Goal: Information Seeking & Learning: Learn about a topic

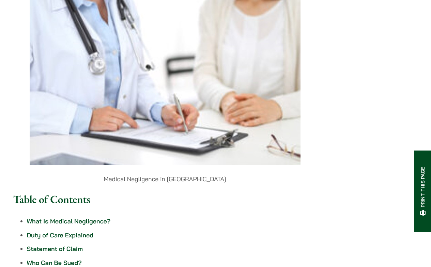
scroll to position [189, 0]
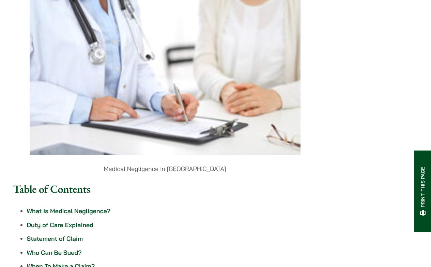
click at [59, 207] on link "What Is Medical Negligence?" at bounding box center [69, 211] width 84 height 8
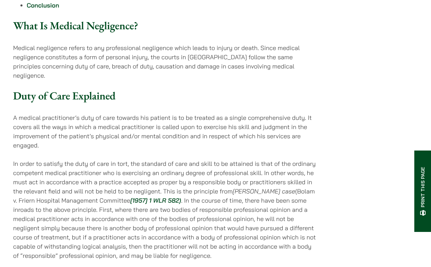
scroll to position [477, 0]
drag, startPoint x: 193, startPoint y: 48, endPoint x: 210, endPoint y: 47, distance: 17.0
click at [169, 49] on p "Medical negligence refers to any professional negligence which leads to injury …" at bounding box center [165, 61] width 304 height 37
click at [255, 48] on p "Medical negligence refers to any professional negligence which leads to injury …" at bounding box center [165, 61] width 304 height 37
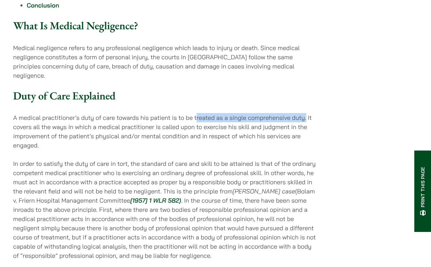
drag, startPoint x: 307, startPoint y: 90, endPoint x: 197, endPoint y: 93, distance: 110.4
click at [197, 113] on p "A medical practitioner’s duty of care towards his patient is to be treated as a…" at bounding box center [165, 131] width 304 height 37
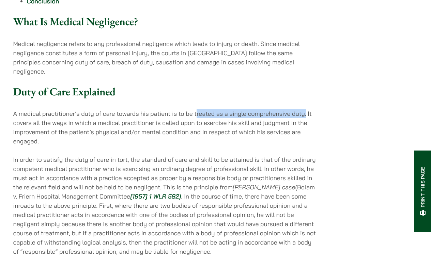
scroll to position [491, 0]
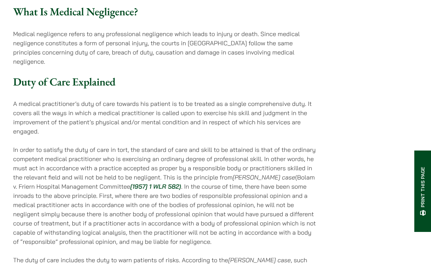
click at [169, 99] on p "A medical practitioner’s duty of care towards his patient is to be treated as a…" at bounding box center [165, 117] width 304 height 37
click at [170, 99] on p "A medical practitioner’s duty of care towards his patient is to be treated as a…" at bounding box center [165, 117] width 304 height 37
click at [188, 99] on p "A medical practitioner’s duty of care towards his patient is to be treated as a…" at bounding box center [165, 117] width 304 height 37
click at [224, 99] on p "A medical practitioner’s duty of care towards his patient is to be treated as a…" at bounding box center [165, 117] width 304 height 37
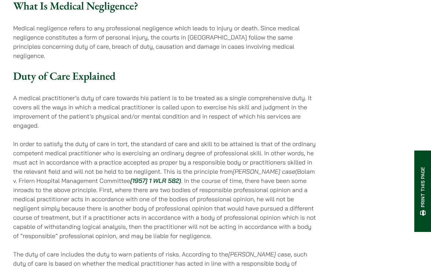
scroll to position [501, 0]
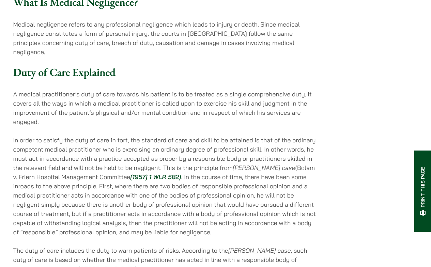
click at [83, 136] on p "In order to satisfy the duty of care in tort, the standard of care and skill to…" at bounding box center [165, 186] width 304 height 101
click at [71, 136] on p "In order to satisfy the duty of care in tort, the standard of care and skill to…" at bounding box center [165, 186] width 304 height 101
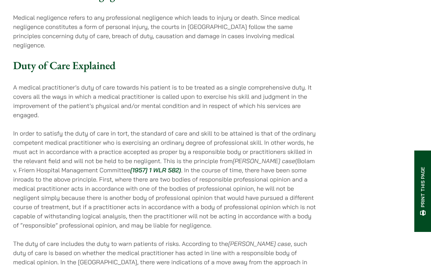
scroll to position [510, 0]
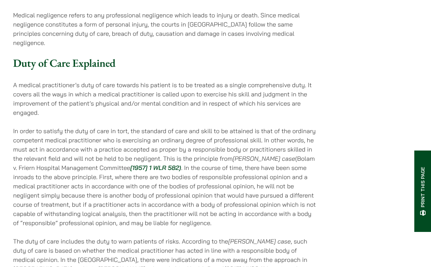
click at [145, 126] on p "In order to satisfy the duty of care in tort, the standard of care and skill to…" at bounding box center [165, 176] width 304 height 101
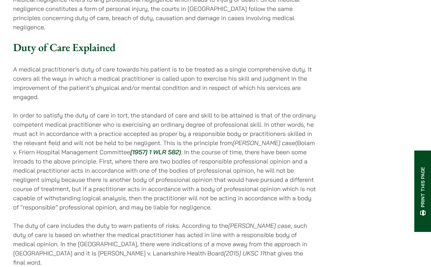
scroll to position [528, 0]
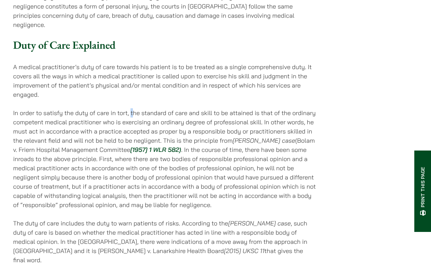
drag, startPoint x: 131, startPoint y: 81, endPoint x: 132, endPoint y: 86, distance: 4.9
click at [132, 108] on p "In order to satisfy the duty of care in tort, the standard of care and skill to…" at bounding box center [165, 158] width 304 height 101
click at [53, 108] on p "In order to satisfy the duty of care in tort, the standard of care and skill to…" at bounding box center [165, 158] width 304 height 101
click at [73, 108] on p "In order to satisfy the duty of care in tort, the standard of care and skill to…" at bounding box center [165, 158] width 304 height 101
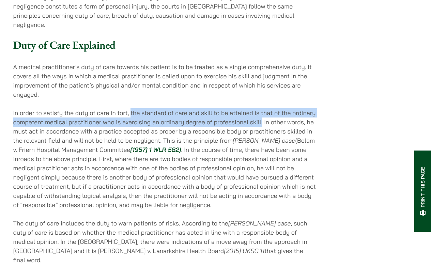
drag, startPoint x: 263, startPoint y: 94, endPoint x: 131, endPoint y: 84, distance: 132.5
click at [131, 108] on p "In order to satisfy the duty of care in tort, the standard of care and skill to…" at bounding box center [165, 158] width 304 height 101
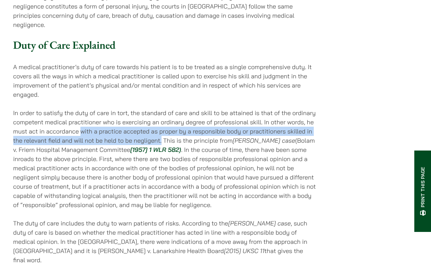
drag, startPoint x: 82, startPoint y: 104, endPoint x: 161, endPoint y: 112, distance: 79.8
click at [161, 112] on p "In order to satisfy the duty of care in tort, the standard of care and skill to…" at bounding box center [165, 158] width 304 height 101
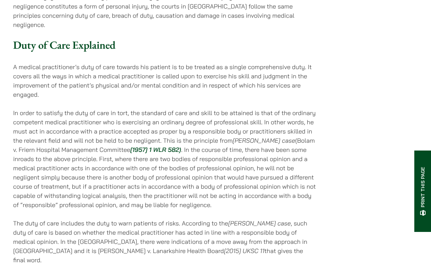
click at [88, 125] on p "In order to satisfy the duty of care in tort, the standard of care and skill to…" at bounding box center [165, 158] width 304 height 101
click at [201, 127] on p "In order to satisfy the duty of care in tort, the standard of care and skill to…" at bounding box center [165, 158] width 304 height 101
click at [202, 114] on p "In order to satisfy the duty of care in tort, the standard of care and skill to…" at bounding box center [165, 158] width 304 height 101
click at [161, 120] on p "In order to satisfy the duty of care in tort, the standard of care and skill to…" at bounding box center [165, 158] width 304 height 101
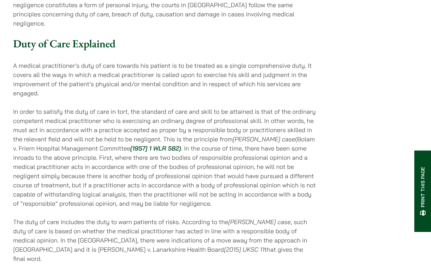
scroll to position [531, 0]
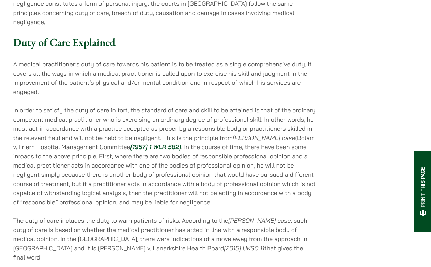
click at [151, 143] on em "[1957] 1 WLR 582)" at bounding box center [155, 147] width 51 height 8
click at [132, 106] on p "In order to satisfy the duty of care in tort, the standard of care and skill to…" at bounding box center [165, 156] width 304 height 101
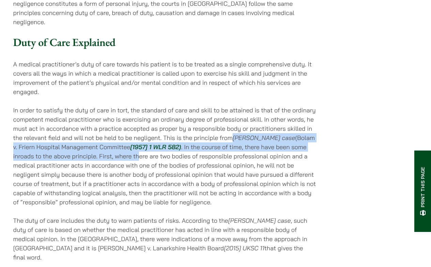
drag, startPoint x: 235, startPoint y: 109, endPoint x: 108, endPoint y: 126, distance: 128.6
click at [108, 127] on p "In order to satisfy the duty of care in tort, the standard of care and skill to…" at bounding box center [165, 156] width 304 height 101
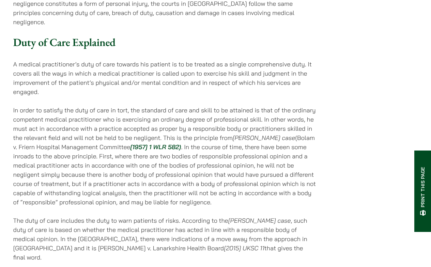
click at [284, 106] on p "In order to satisfy the duty of care in tort, the standard of care and skill to…" at bounding box center [165, 156] width 304 height 101
drag, startPoint x: 235, startPoint y: 110, endPoint x: 107, endPoint y: 120, distance: 128.4
click at [107, 120] on p "In order to satisfy the duty of care in tort, the standard of care and skill to…" at bounding box center [165, 156] width 304 height 101
copy p "[PERSON_NAME] case (Bolam v. Friern Hospital Management Committee"
click at [215, 112] on p "In order to satisfy the duty of care in tort, the standard of care and skill to…" at bounding box center [165, 156] width 304 height 101
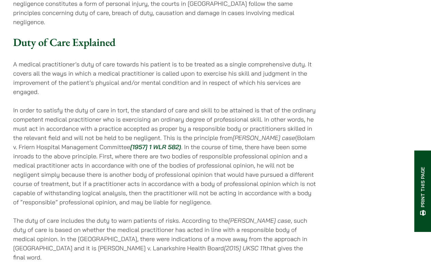
click at [111, 106] on p "In order to satisfy the duty of care in tort, the standard of care and skill to…" at bounding box center [165, 156] width 304 height 101
click at [136, 106] on p "In order to satisfy the duty of care in tort, the standard of care and skill to…" at bounding box center [165, 156] width 304 height 101
click at [177, 111] on p "In order to satisfy the duty of care in tort, the standard of care and skill to…" at bounding box center [165, 156] width 304 height 101
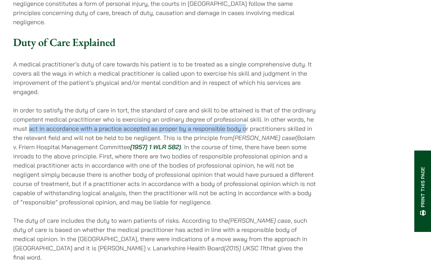
drag, startPoint x: 28, startPoint y: 99, endPoint x: 245, endPoint y: 103, distance: 217.4
click at [245, 106] on p "In order to satisfy the duty of care in tort, the standard of care and skill to…" at bounding box center [165, 156] width 304 height 101
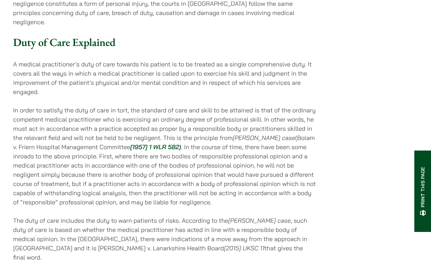
click at [116, 106] on p "In order to satisfy the duty of care in tort, the standard of care and skill to…" at bounding box center [165, 156] width 304 height 101
click at [30, 106] on p "In order to satisfy the duty of care in tort, the standard of care and skill to…" at bounding box center [165, 156] width 304 height 101
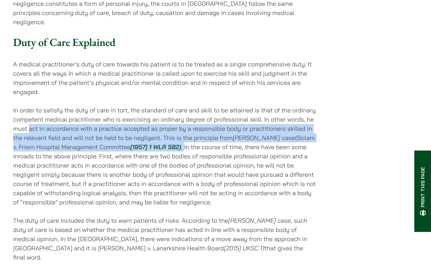
drag, startPoint x: 28, startPoint y: 100, endPoint x: 163, endPoint y: 119, distance: 135.6
click at [163, 119] on p "In order to satisfy the duty of care in tort, the standard of care and skill to…" at bounding box center [165, 156] width 304 height 101
copy p "act in accordance with a practice accepted as proper by a responsible body or p…"
click at [150, 127] on p "In order to satisfy the duty of care in tort, the standard of care and skill to…" at bounding box center [165, 156] width 304 height 101
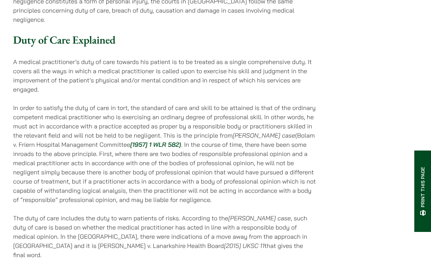
scroll to position [542, 0]
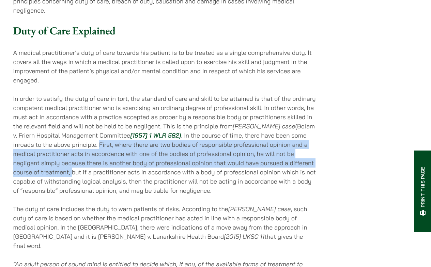
drag, startPoint x: 71, startPoint y: 116, endPoint x: 44, endPoint y: 145, distance: 39.3
click at [44, 145] on p "In order to satisfy the duty of care in tort, the standard of care and skill to…" at bounding box center [165, 144] width 304 height 101
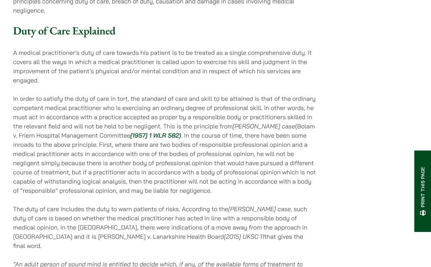
click at [179, 145] on p "In order to satisfy the duty of care in tort, the standard of care and skill to…" at bounding box center [165, 144] width 304 height 101
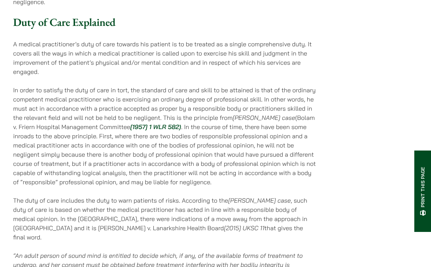
scroll to position [554, 0]
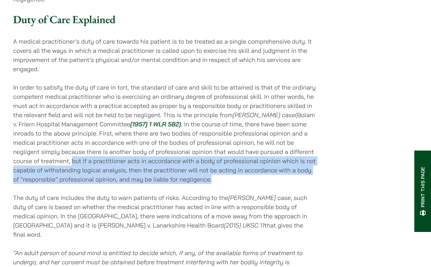
drag, startPoint x: 45, startPoint y: 132, endPoint x: 210, endPoint y: 152, distance: 166.2
click at [210, 152] on p "In order to satisfy the duty of care in tort, the standard of care and skill to…" at bounding box center [165, 133] width 304 height 101
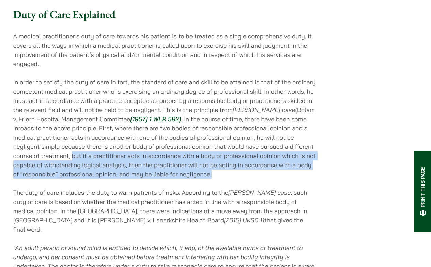
scroll to position [563, 0]
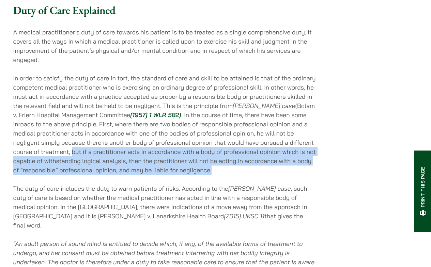
click at [242, 121] on p "In order to satisfy the duty of care in tort, the standard of care and skill to…" at bounding box center [165, 124] width 304 height 101
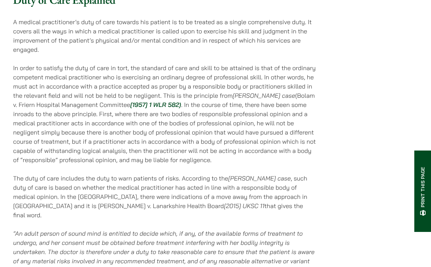
scroll to position [634, 0]
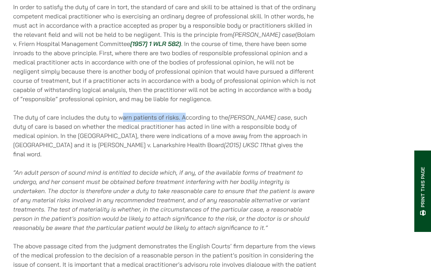
drag, startPoint x: 122, startPoint y: 88, endPoint x: 185, endPoint y: 91, distance: 63.8
click at [185, 113] on p "The duty of care includes the duty to warn patients of risks. According to the …" at bounding box center [165, 136] width 304 height 46
click at [120, 113] on p "The duty of care includes the duty to warn patients of risks. According to the …" at bounding box center [165, 136] width 304 height 46
drag, startPoint x: 119, startPoint y: 89, endPoint x: 181, endPoint y: 91, distance: 61.3
click at [181, 113] on p "The duty of care includes the duty to warn patients of risks. According to the …" at bounding box center [165, 136] width 304 height 46
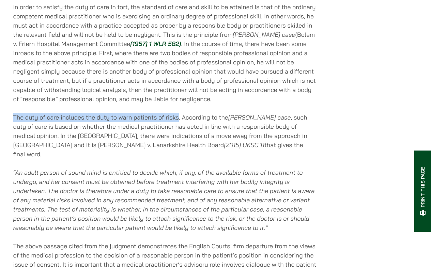
drag, startPoint x: 13, startPoint y: 89, endPoint x: 179, endPoint y: 91, distance: 165.9
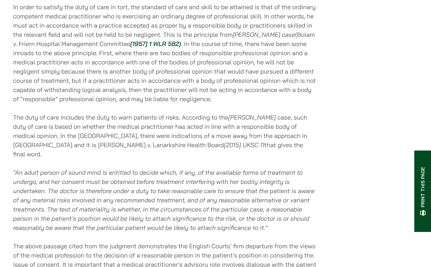
click at [181, 117] on p "The duty of care includes the duty to warn patients of risks. According to the …" at bounding box center [165, 136] width 304 height 46
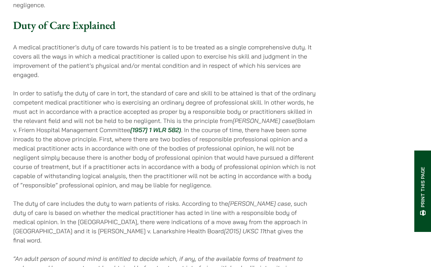
scroll to position [644, 0]
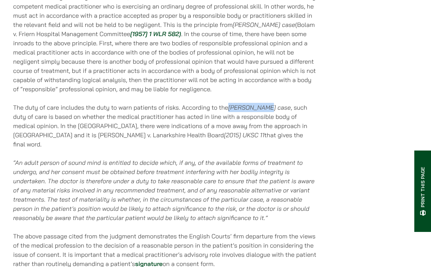
drag, startPoint x: 229, startPoint y: 79, endPoint x: 267, endPoint y: 83, distance: 38.7
click at [267, 103] on p "The duty of care includes the duty to warn patients of risks. According to the …" at bounding box center [165, 126] width 304 height 46
copy em "[PERSON_NAME] case"
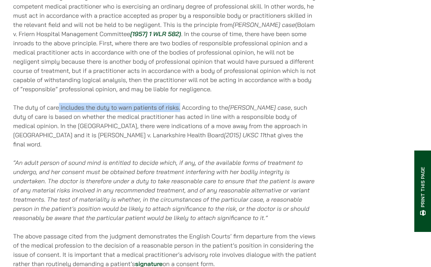
drag, startPoint x: 175, startPoint y: 77, endPoint x: 59, endPoint y: 81, distance: 115.9
click at [59, 103] on p "The duty of care includes the duty to warn patients of risks. According to the …" at bounding box center [165, 126] width 304 height 46
drag, startPoint x: 14, startPoint y: 80, endPoint x: 184, endPoint y: 79, distance: 169.7
click at [184, 103] on p "The duty of care includes the duty to warn patients of risks. According to the …" at bounding box center [165, 126] width 304 height 46
copy p "The duty of care includes the duty to warn patients of risks. A"
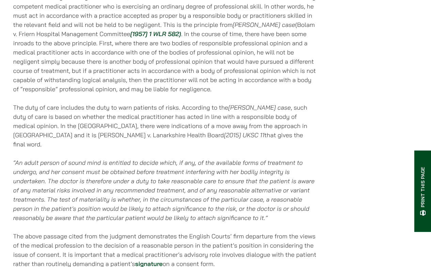
click at [200, 58] on p "In order to satisfy the duty of care in tort, the standard of care and skill to…" at bounding box center [165, 43] width 304 height 101
click at [14, 103] on p "The duty of care includes the duty to warn patients of risks. According to the …" at bounding box center [165, 126] width 304 height 46
click at [24, 103] on p "The duty of care includes the duty to warn patients of risks. According to the …" at bounding box center [165, 126] width 304 height 46
drag, startPoint x: 11, startPoint y: 80, endPoint x: 231, endPoint y: 110, distance: 222.1
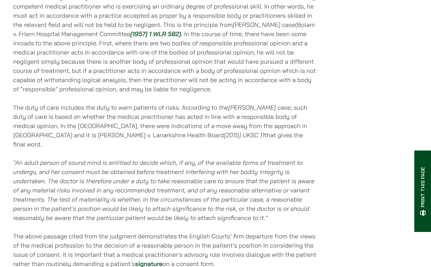
click at [202, 110] on div at bounding box center [202, 110] width 0 height 0
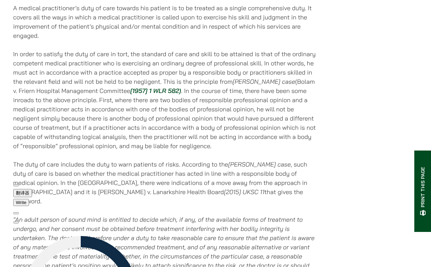
scroll to position [672, 0]
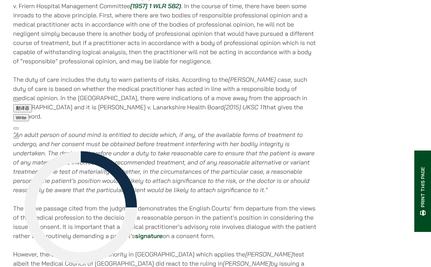
click at [19, 137] on button at bounding box center [15, 138] width 5 height 2
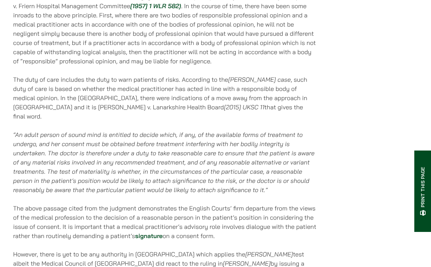
click at [154, 75] on p "The duty of care includes the duty to warn patients of risks. According to the …" at bounding box center [165, 98] width 304 height 46
click at [293, 131] on em "“An adult person of sound mind is entitled to decide which, if any, of the avai…" at bounding box center [164, 162] width 302 height 63
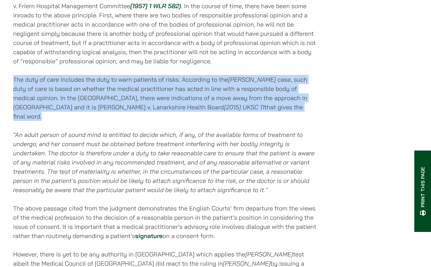
drag, startPoint x: 207, startPoint y: 80, endPoint x: 5, endPoint y: 55, distance: 203.3
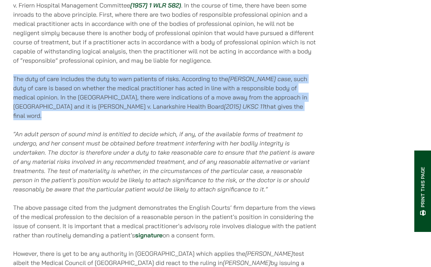
scroll to position [673, 0]
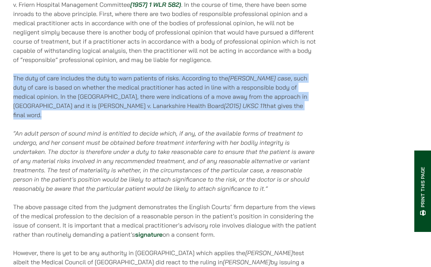
click at [215, 87] on div "[DATE] Medical Negligence in [GEOGRAPHIC_DATA] Table of Contents What Is Medica…" at bounding box center [165, 262] width 304 height 1573
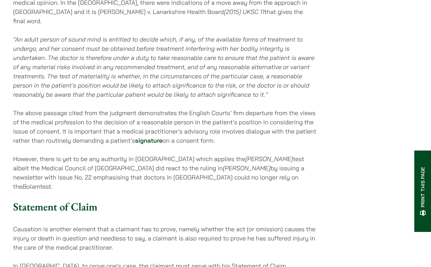
scroll to position [702, 0]
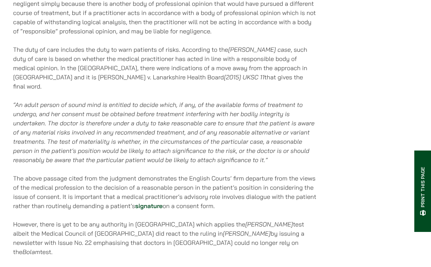
click at [114, 114] on em "“An adult person of sound mind is entitled to decide which, if any, of the avai…" at bounding box center [164, 132] width 302 height 63
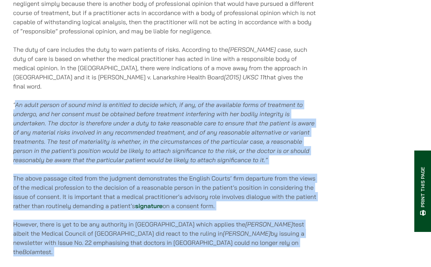
drag, startPoint x: 16, startPoint y: 69, endPoint x: 262, endPoint y: 215, distance: 286.5
click at [262, 215] on div "[DATE] Medical Negligence in [GEOGRAPHIC_DATA] Table of Contents What Is Medica…" at bounding box center [165, 233] width 304 height 1573
click at [135, 174] on p "The above passage cited from the judgment demonstrates the English Courts’ firm…" at bounding box center [165, 192] width 304 height 37
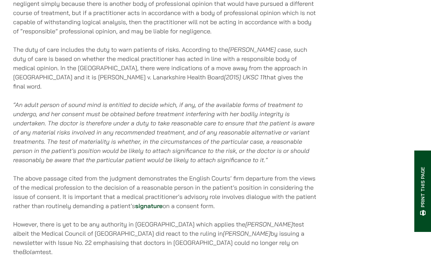
click at [199, 101] on em "“An adult person of sound mind is entitled to decide which, if any, of the avai…" at bounding box center [164, 132] width 302 height 63
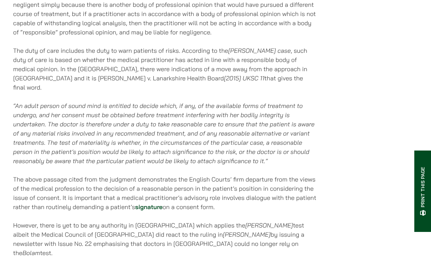
scroll to position [700, 0]
click at [34, 175] on p "The above passage cited from the judgment demonstrates the English Courts’ firm…" at bounding box center [165, 193] width 304 height 37
click at [71, 58] on div "[DATE] Medical Negligence in [GEOGRAPHIC_DATA] Table of Contents What Is Medica…" at bounding box center [165, 235] width 304 height 1573
click at [102, 102] on em "“An adult person of sound mind is entitled to decide which, if any, of the avai…" at bounding box center [164, 133] width 302 height 63
click at [129, 102] on p "“An adult person of sound mind is entitled to decide which, if any, of the avai…" at bounding box center [165, 134] width 304 height 64
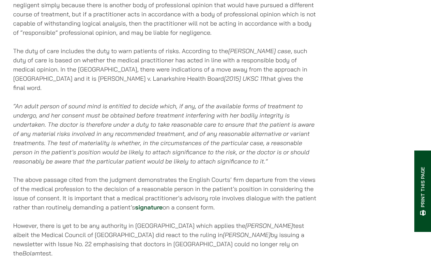
click at [138, 102] on em "“An adult person of sound mind is entitled to decide which, if any, of the avai…" at bounding box center [164, 133] width 302 height 63
click at [155, 102] on em "“An adult person of sound mind is entitled to decide which, if any, of the avai…" at bounding box center [164, 133] width 302 height 63
click at [165, 102] on em "“An adult person of sound mind is entitled to decide which, if any, of the avai…" at bounding box center [164, 133] width 302 height 63
click at [180, 102] on em "“An adult person of sound mind is entitled to decide which, if any, of the avai…" at bounding box center [164, 133] width 302 height 63
click at [231, 102] on em "“An adult person of sound mind is entitled to decide which, if any, of the avai…" at bounding box center [164, 133] width 302 height 63
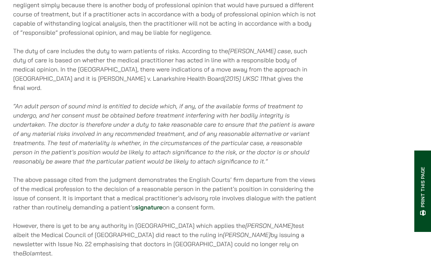
click at [165, 102] on em "“An adult person of sound mind is entitled to decide which, if any, of the avai…" at bounding box center [164, 133] width 302 height 63
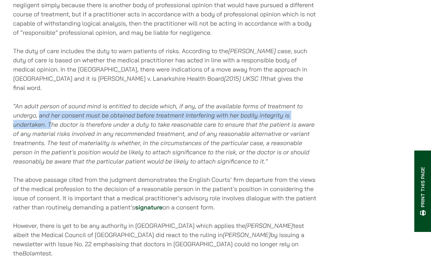
drag, startPoint x: 39, startPoint y: 79, endPoint x: 50, endPoint y: 88, distance: 14.0
click at [50, 102] on em "“An adult person of sound mind is entitled to decide which, if any, of the avai…" at bounding box center [164, 133] width 302 height 63
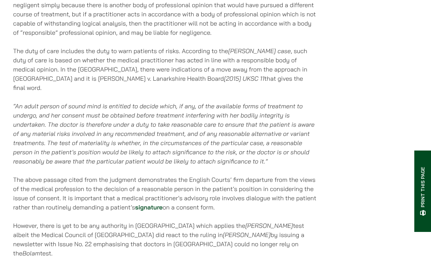
click at [153, 175] on p "The above passage cited from the judgment demonstrates the English Courts’ firm…" at bounding box center [165, 193] width 304 height 37
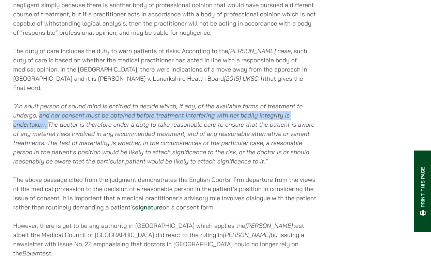
drag, startPoint x: 39, startPoint y: 76, endPoint x: 49, endPoint y: 86, distance: 14.0
click at [49, 102] on em "“An adult person of sound mind is entitled to decide which, if any, of the avai…" at bounding box center [164, 133] width 302 height 63
copy em "and her consent must be obtained before treatment interfering with her bodily i…"
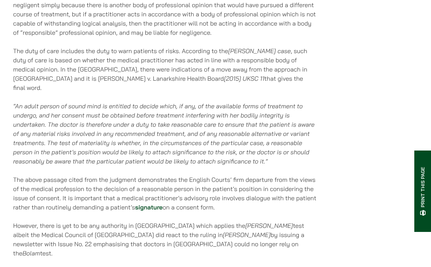
click at [103, 102] on em "“An adult person of sound mind is entitled to decide which, if any, of the avai…" at bounding box center [164, 133] width 302 height 63
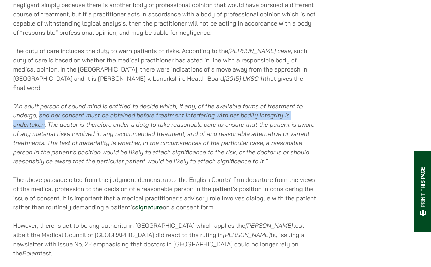
drag, startPoint x: 40, startPoint y: 76, endPoint x: 44, endPoint y: 84, distance: 8.8
click at [44, 102] on em "“An adult person of sound mind is entitled to decide which, if any, of the avai…" at bounding box center [164, 133] width 302 height 63
click at [284, 102] on p "“An adult person of sound mind is entitled to decide which, if any, of the avai…" at bounding box center [165, 134] width 304 height 64
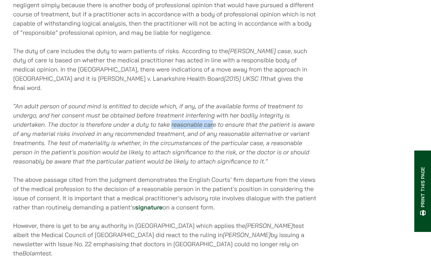
drag, startPoint x: 171, startPoint y: 88, endPoint x: 213, endPoint y: 88, distance: 41.6
click at [213, 102] on em "“An adult person of sound mind is entitled to decide which, if any, of the avai…" at bounding box center [164, 133] width 302 height 63
click at [47, 102] on em "“An adult person of sound mind is entitled to decide which, if any, of the avai…" at bounding box center [164, 133] width 302 height 63
click at [66, 102] on em "“An adult person of sound mind is entitled to decide which, if any, of the avai…" at bounding box center [164, 133] width 302 height 63
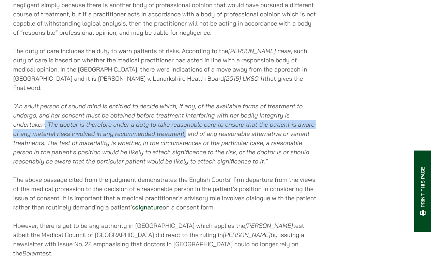
drag, startPoint x: 44, startPoint y: 84, endPoint x: 185, endPoint y: 98, distance: 141.4
click at [185, 102] on em "“An adult person of sound mind is entitled to decide which, if any, of the avai…" at bounding box center [164, 133] width 302 height 63
copy em ". The doctor is therefore under a duty to take reasonable care to ensure that t…"
click at [157, 124] on em "“An adult person of sound mind is entitled to decide which, if any, of the avai…" at bounding box center [164, 133] width 302 height 63
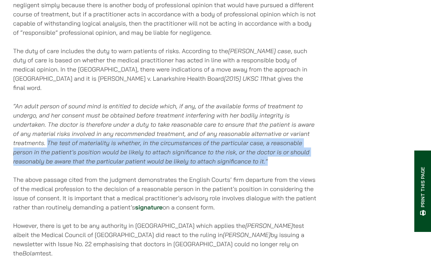
drag, startPoint x: 275, startPoint y: 125, endPoint x: 47, endPoint y: 104, distance: 228.9
click at [47, 104] on p "“An adult person of sound mind is entitled to decide which, if any, of the avai…" at bounding box center [165, 134] width 304 height 64
click at [136, 112] on em "“An adult person of sound mind is entitled to decide which, if any, of the avai…" at bounding box center [164, 133] width 302 height 63
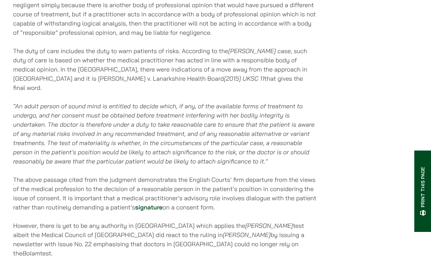
click at [67, 102] on em "“An adult person of sound mind is entitled to decide which, if any, of the avai…" at bounding box center [164, 133] width 302 height 63
drag, startPoint x: 48, startPoint y: 103, endPoint x: 112, endPoint y: 106, distance: 64.4
click at [112, 106] on em "“An adult person of sound mind is entitled to decide which, if any, of the avai…" at bounding box center [164, 133] width 302 height 63
click at [241, 104] on em "“An adult person of sound mind is entitled to decide which, if any, of the avai…" at bounding box center [164, 133] width 302 height 63
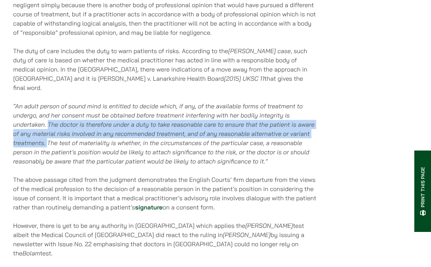
drag, startPoint x: 48, startPoint y: 88, endPoint x: 48, endPoint y: 109, distance: 21.5
click at [48, 109] on p "“An adult person of sound mind is entitled to decide which, if any, of the avai…" at bounding box center [165, 134] width 304 height 64
copy em "The doctor is therefore under a duty to take reasonable care to ensure that the…"
drag, startPoint x: 49, startPoint y: 89, endPoint x: 47, endPoint y: 105, distance: 15.9
click at [47, 105] on em "“An adult person of sound mind is entitled to decide which, if any, of the avai…" at bounding box center [164, 133] width 302 height 63
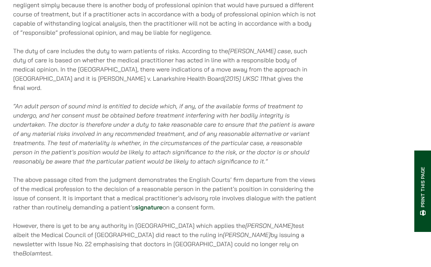
click at [148, 103] on em "“An adult person of sound mind is entitled to decide which, if any, of the avai…" at bounding box center [164, 133] width 302 height 63
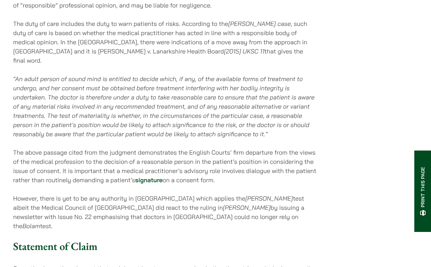
scroll to position [731, 0]
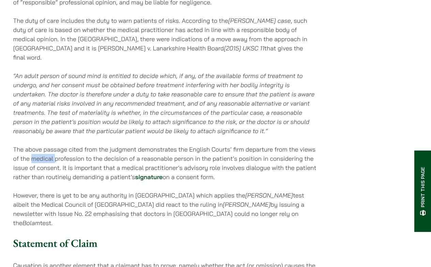
drag, startPoint x: 33, startPoint y: 122, endPoint x: 55, endPoint y: 122, distance: 21.5
click at [55, 145] on p "The above passage cited from the judgment demonstrates the English Courts’ firm…" at bounding box center [165, 163] width 304 height 37
click at [94, 145] on p "The above passage cited from the judgment demonstrates the English Courts’ firm…" at bounding box center [165, 163] width 304 height 37
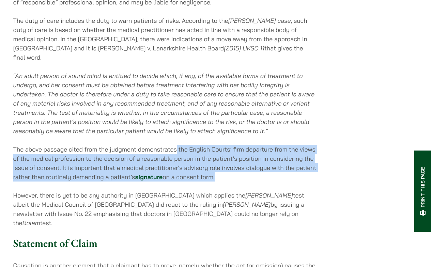
drag, startPoint x: 177, startPoint y: 112, endPoint x: 217, endPoint y: 143, distance: 50.5
click at [217, 145] on p "The above passage cited from the judgment demonstrates the English Courts’ firm…" at bounding box center [165, 163] width 304 height 37
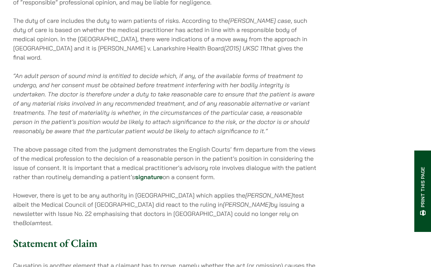
click at [138, 103] on div "[DATE] Medical Negligence in [GEOGRAPHIC_DATA] Table of Contents What Is Medica…" at bounding box center [165, 204] width 304 height 1573
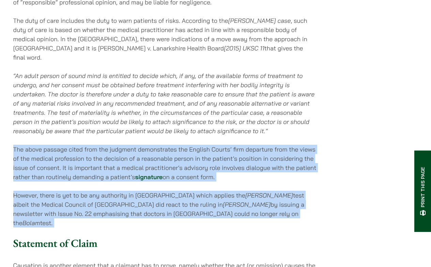
drag, startPoint x: 14, startPoint y: 111, endPoint x: 253, endPoint y: 186, distance: 250.1
click at [253, 186] on div "[DATE] Medical Negligence in [GEOGRAPHIC_DATA] Table of Contents What Is Medica…" at bounding box center [165, 204] width 304 height 1573
click at [231, 93] on em "“An adult person of sound mind is entitled to decide which, if any, of the avai…" at bounding box center [164, 103] width 302 height 63
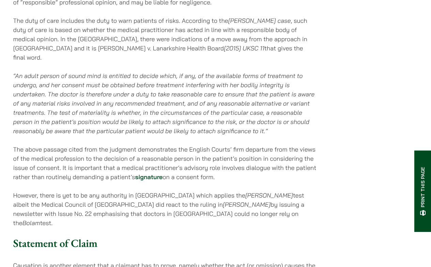
drag, startPoint x: 211, startPoint y: 177, endPoint x: 243, endPoint y: 177, distance: 31.7
click at [243, 191] on p "However, there is yet to be any authority in [GEOGRAPHIC_DATA] which applies th…" at bounding box center [165, 209] width 304 height 37
copy p "Bolam test."
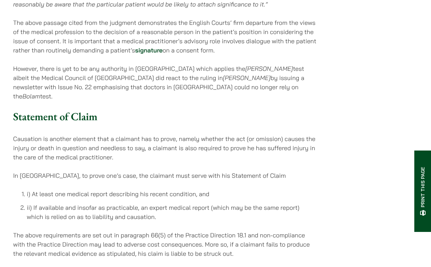
scroll to position [888, 0]
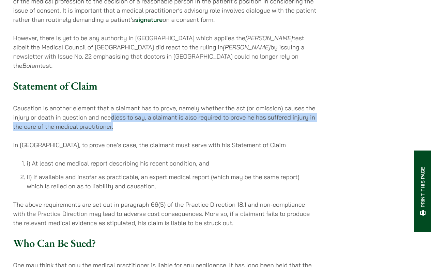
drag, startPoint x: 115, startPoint y: 81, endPoint x: 115, endPoint y: 74, distance: 6.8
click at [114, 104] on p "Causation is another element that a claimant has to prove, namely whether the a…" at bounding box center [165, 118] width 304 height 28
click at [120, 104] on p "Causation is another element that a claimant has to prove, namely whether the a…" at bounding box center [165, 118] width 304 height 28
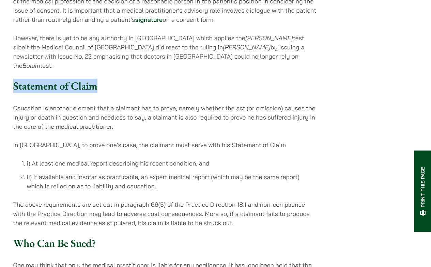
drag, startPoint x: 15, startPoint y: 42, endPoint x: 106, endPoint y: 43, distance: 90.6
click at [106, 79] on h3 "Statement of Claim" at bounding box center [165, 85] width 304 height 13
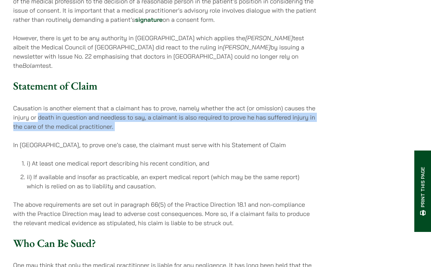
drag, startPoint x: 39, startPoint y: 72, endPoint x: 112, endPoint y: 85, distance: 73.8
click at [112, 85] on div "[DATE] Medical Negligence in [GEOGRAPHIC_DATA] Table of Contents What Is Medica…" at bounding box center [165, 47] width 304 height 1573
click at [74, 88] on div "[DATE] Medical Negligence in [GEOGRAPHIC_DATA] Table of Contents What Is Medica…" at bounding box center [165, 47] width 304 height 1573
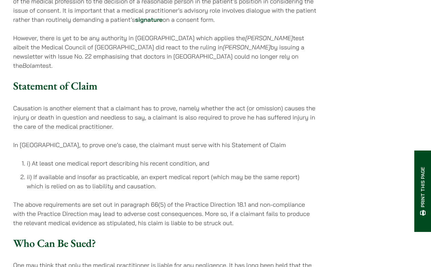
click at [122, 140] on p "In [GEOGRAPHIC_DATA], to prove one’s case, the claimant must serve with his Sta…" at bounding box center [165, 144] width 304 height 9
click at [73, 159] on li "i) At least one medical report describing his recent condition, and" at bounding box center [172, 163] width 290 height 9
drag, startPoint x: 84, startPoint y: 130, endPoint x: 98, endPoint y: 129, distance: 14.0
click at [98, 172] on li "ii) If available and insofar as practicable, an expert medical report (which ma…" at bounding box center [172, 181] width 290 height 18
click at [70, 146] on div "[DATE] Medical Negligence in [GEOGRAPHIC_DATA] Table of Contents What Is Medica…" at bounding box center [165, 47] width 304 height 1573
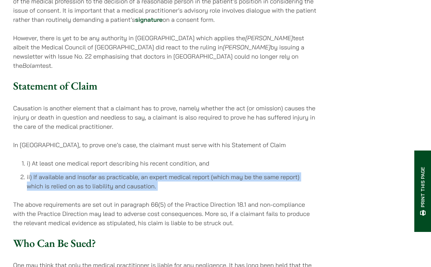
drag, startPoint x: 30, startPoint y: 128, endPoint x: 169, endPoint y: 147, distance: 140.2
click at [169, 147] on div "[DATE] Medical Negligence in [GEOGRAPHIC_DATA] Table of Contents What Is Medica…" at bounding box center [165, 47] width 304 height 1573
click at [105, 200] on p "The above requirements are set out in paragraph 66(5) of the Practice Direction…" at bounding box center [165, 214] width 304 height 28
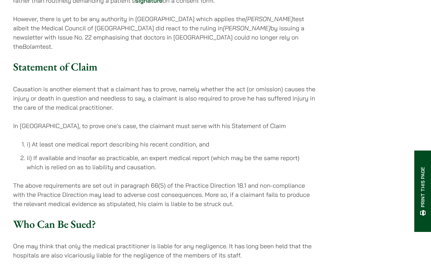
scroll to position [909, 0]
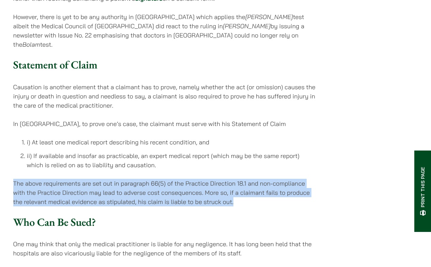
drag, startPoint x: 244, startPoint y: 158, endPoint x: 12, endPoint y: 139, distance: 232.8
click at [12, 139] on div "Home » Publications » Medical Negligence in [GEOGRAPHIC_DATA]: Claims, Procedur…" at bounding box center [215, 122] width 429 height 1945
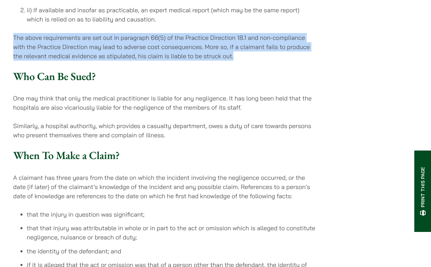
scroll to position [933, 0]
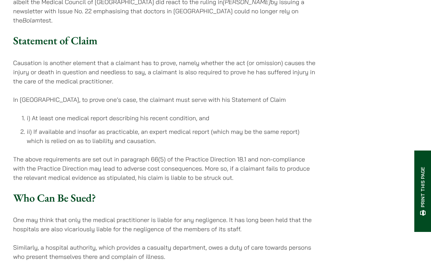
click at [131, 191] on h3 "Who Can Be Sued?" at bounding box center [165, 197] width 304 height 13
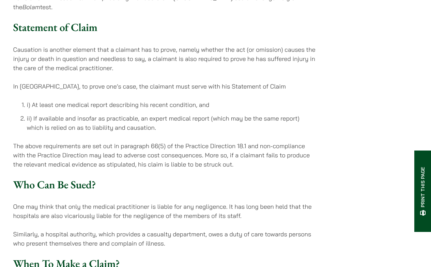
scroll to position [947, 0]
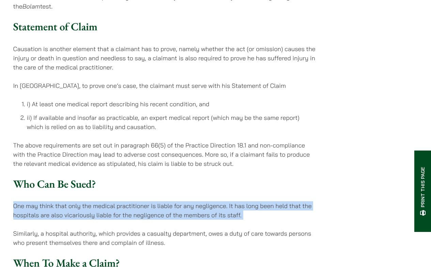
drag, startPoint x: 23, startPoint y: 160, endPoint x: 183, endPoint y: 174, distance: 160.4
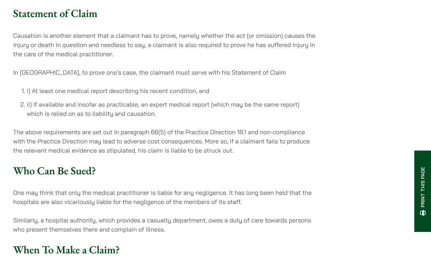
scroll to position [961, 0]
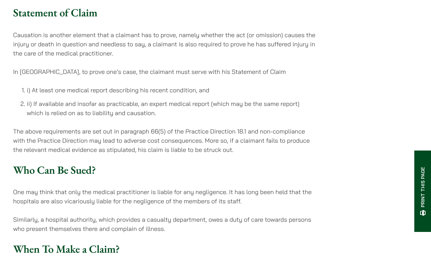
click at [141, 187] on p "One may think that only the medical practitioner is liable for any negligence. …" at bounding box center [165, 196] width 304 height 18
drag, startPoint x: 64, startPoint y: 154, endPoint x: 132, endPoint y: 157, distance: 67.5
click at [127, 187] on p "One may think that only the medical practitioner is liable for any negligence. …" at bounding box center [165, 196] width 304 height 18
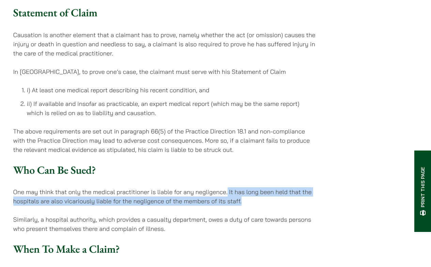
drag, startPoint x: 247, startPoint y: 156, endPoint x: 228, endPoint y: 145, distance: 21.4
click at [228, 187] on p "One may think that only the medical practitioner is liable for any negligence. …" at bounding box center [165, 196] width 304 height 18
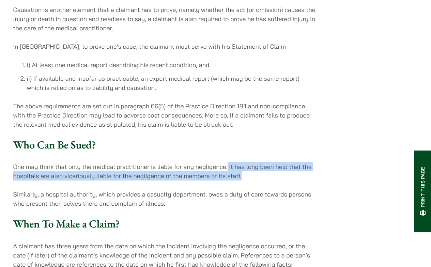
scroll to position [984, 0]
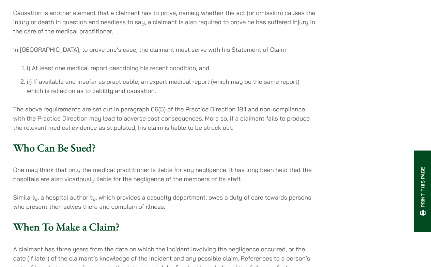
click at [146, 193] on p "Similarly, a hospital authority, which provides a casualty department, owes a d…" at bounding box center [165, 202] width 304 height 18
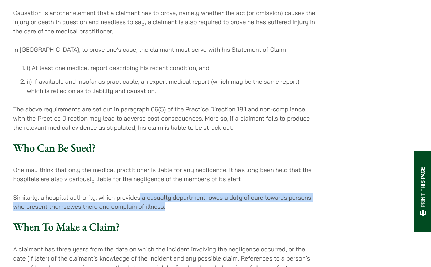
drag, startPoint x: 181, startPoint y: 161, endPoint x: 186, endPoint y: 165, distance: 6.8
click at [196, 220] on h3 "When To Make a Claim?" at bounding box center [165, 226] width 304 height 13
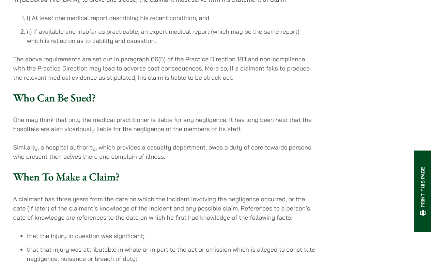
scroll to position [1112, 0]
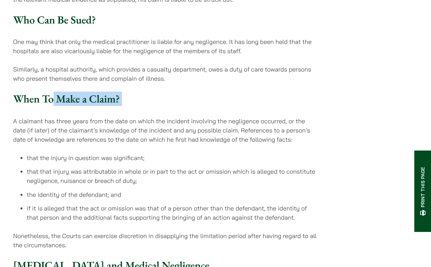
drag, startPoint x: 52, startPoint y: 56, endPoint x: 118, endPoint y: 66, distance: 66.3
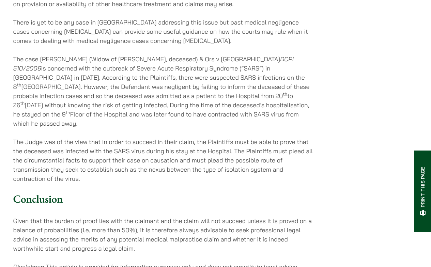
scroll to position [1479, 0]
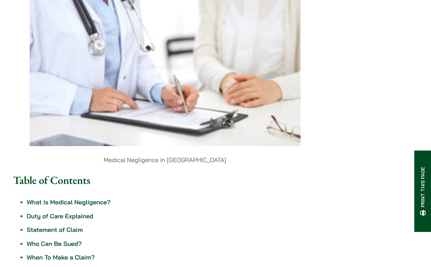
scroll to position [189, 0]
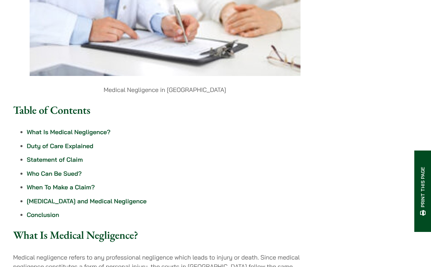
scroll to position [0, 0]
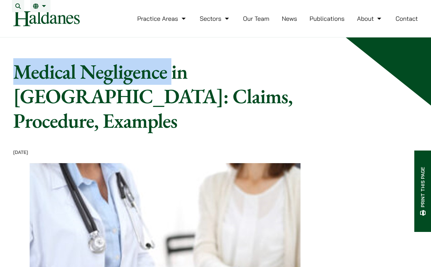
drag, startPoint x: 14, startPoint y: 77, endPoint x: 170, endPoint y: 81, distance: 156.1
click at [170, 81] on h1 "Medical Negligence in [GEOGRAPHIC_DATA]: Claims, Procedure, Examples" at bounding box center [190, 96] width 354 height 74
copy h1 "Medical Negligence"
